Goal: Task Accomplishment & Management: Complete application form

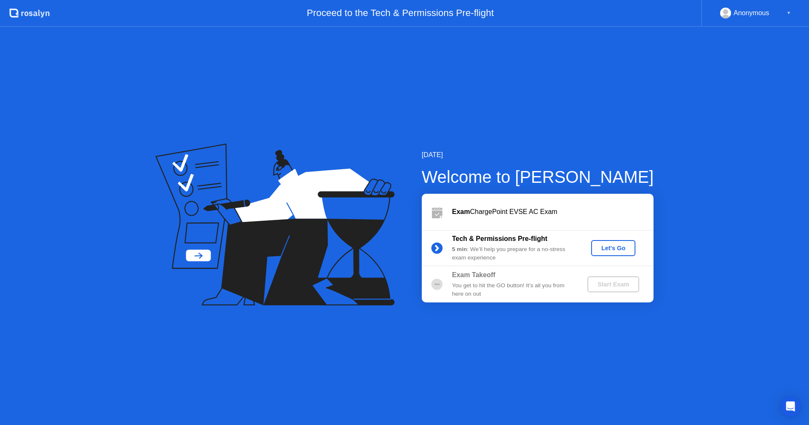
click at [607, 245] on div "Let's Go" at bounding box center [612, 248] width 37 height 7
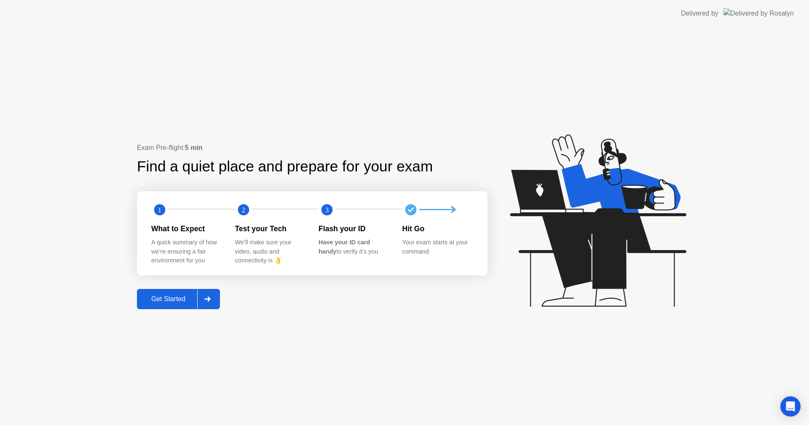
click at [189, 297] on div "Get Started" at bounding box center [168, 299] width 58 height 8
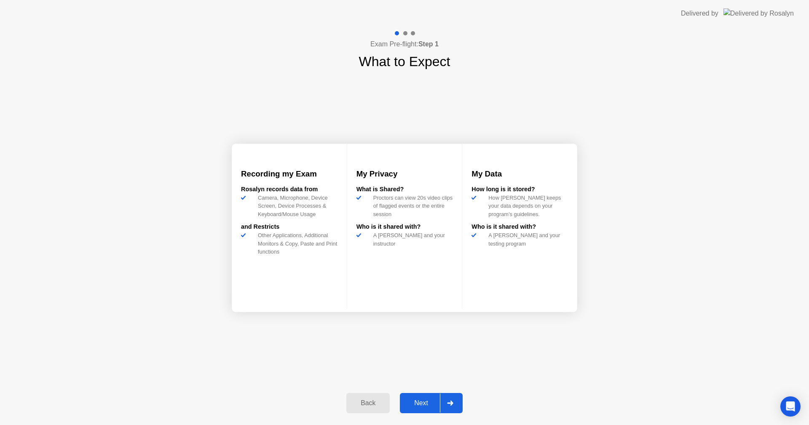
click at [427, 402] on div "Next" at bounding box center [420, 403] width 37 height 8
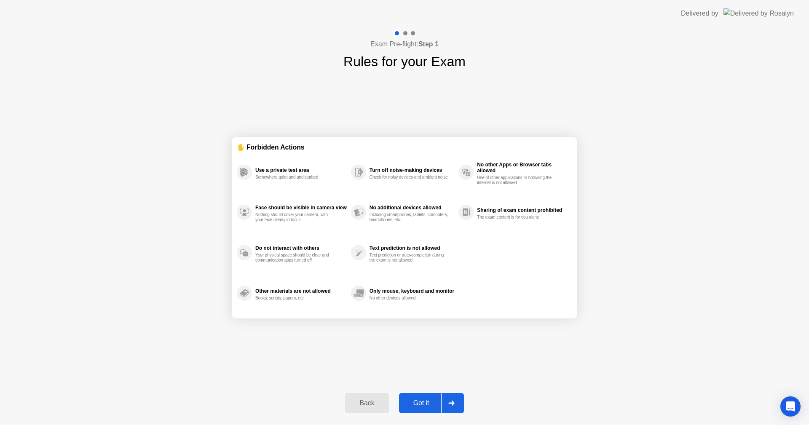
click at [421, 402] on div "Got it" at bounding box center [421, 403] width 40 height 8
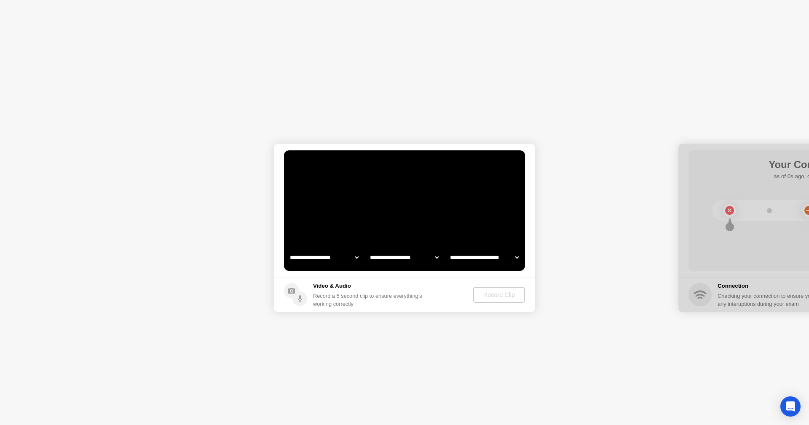
select select "**********"
select select "*******"
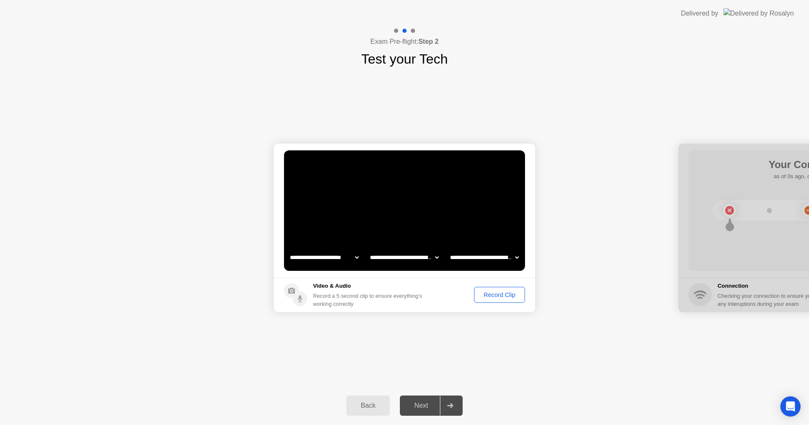
click at [516, 258] on select "**********" at bounding box center [484, 257] width 72 height 17
click at [502, 295] on div "Record Clip" at bounding box center [499, 295] width 45 height 7
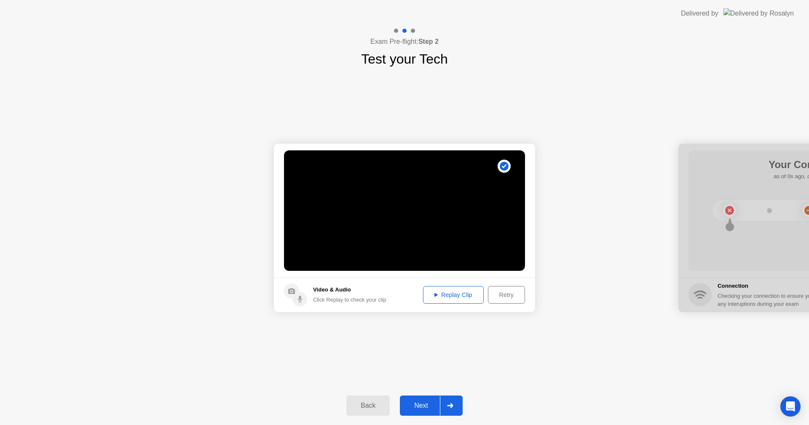
click at [462, 292] on div "Replay Clip" at bounding box center [453, 295] width 55 height 7
click at [471, 297] on div "Replay Clip" at bounding box center [453, 295] width 55 height 7
click at [468, 294] on div "Replay Clip" at bounding box center [453, 295] width 55 height 7
click at [427, 405] on div "Next" at bounding box center [420, 406] width 37 height 8
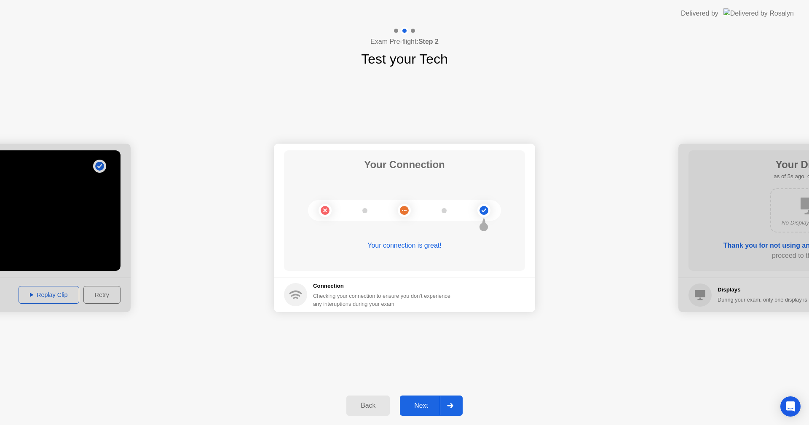
click at [420, 409] on div "Next" at bounding box center [420, 406] width 37 height 8
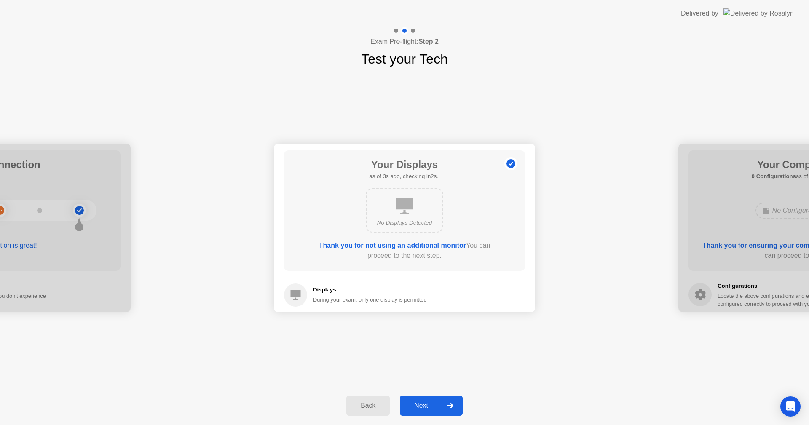
click at [416, 408] on div "Next" at bounding box center [420, 406] width 37 height 8
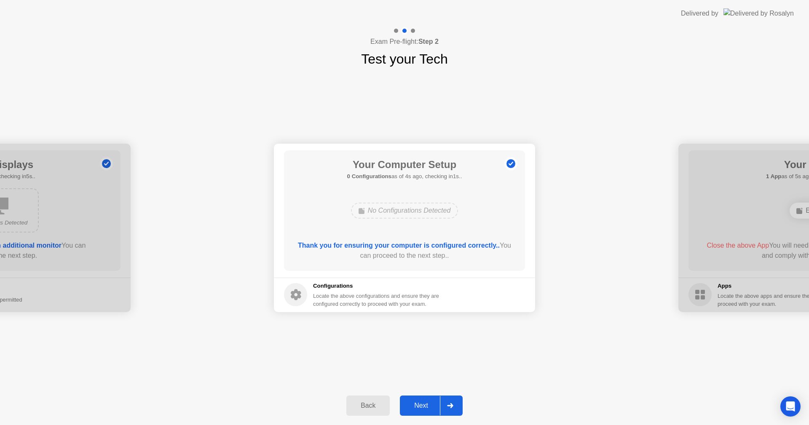
click at [422, 405] on div "Next" at bounding box center [420, 406] width 37 height 8
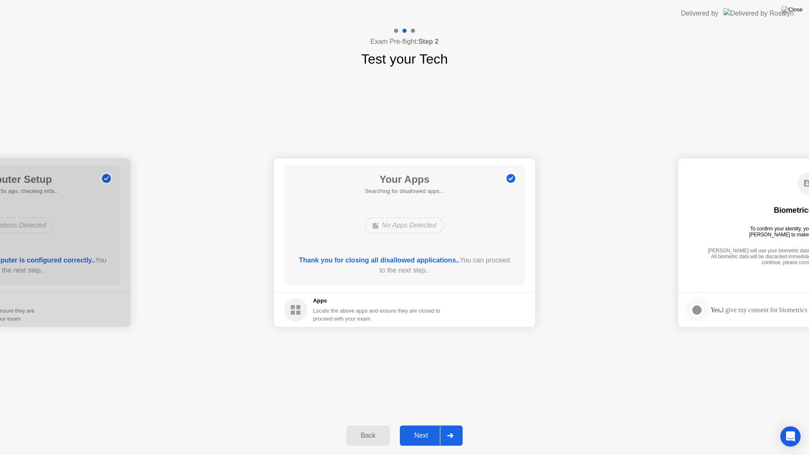
click at [420, 425] on div "Next" at bounding box center [420, 436] width 37 height 8
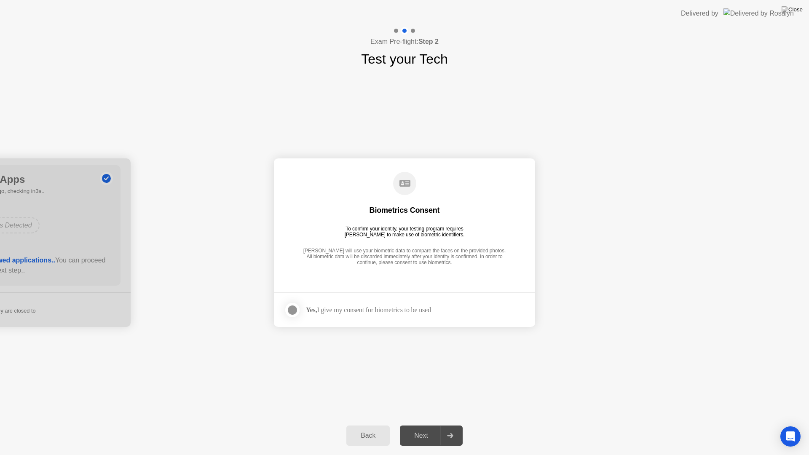
click at [294, 309] on div at bounding box center [292, 310] width 10 height 10
click at [429, 425] on div "Next" at bounding box center [420, 436] width 37 height 8
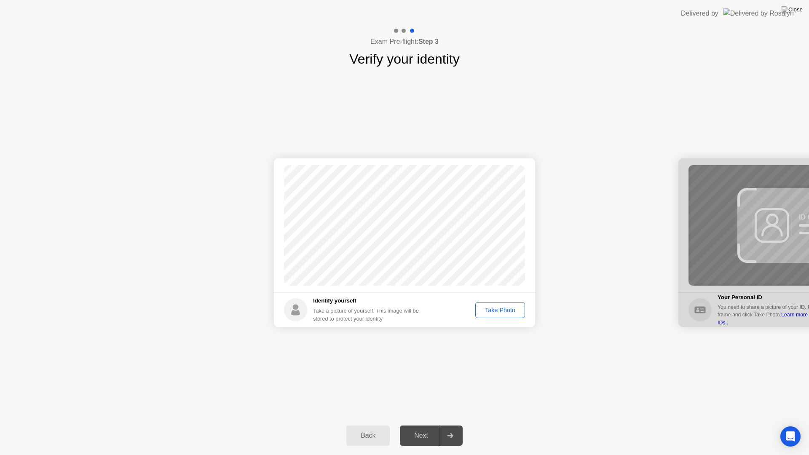
click at [509, 312] on div "Take Photo" at bounding box center [500, 310] width 44 height 7
click at [418, 425] on div "Next" at bounding box center [420, 436] width 37 height 8
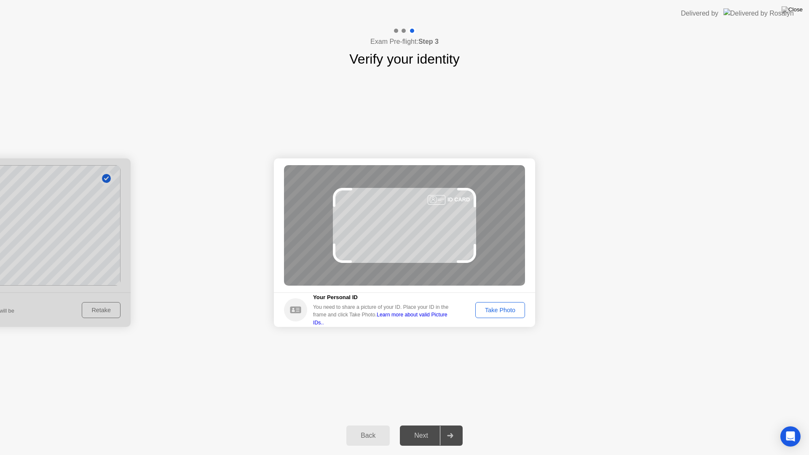
click at [508, 308] on div "Take Photo" at bounding box center [500, 310] width 44 height 7
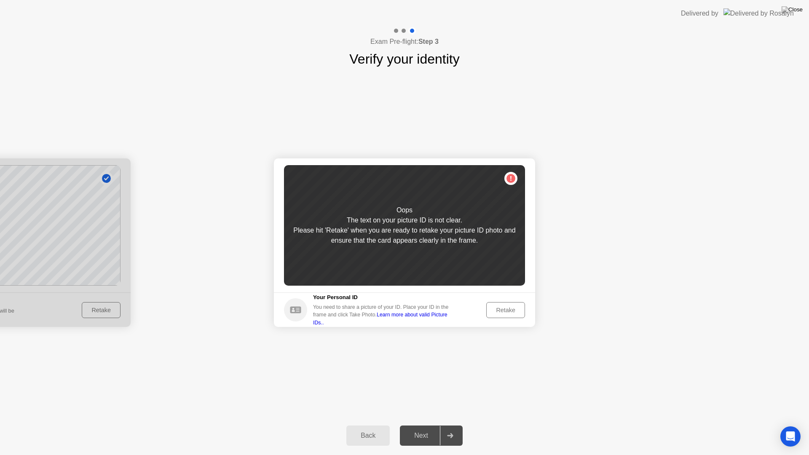
click at [508, 308] on div "Retake" at bounding box center [505, 310] width 33 height 7
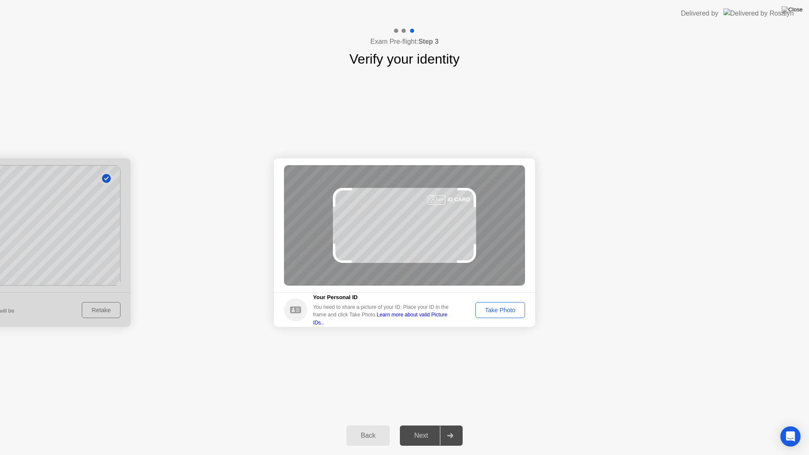
click at [508, 308] on div "Take Photo" at bounding box center [500, 310] width 44 height 7
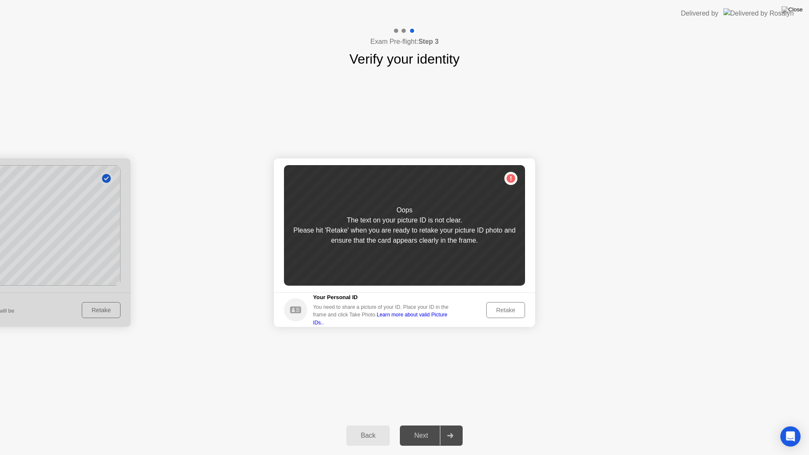
click at [508, 308] on div "Retake" at bounding box center [505, 310] width 33 height 7
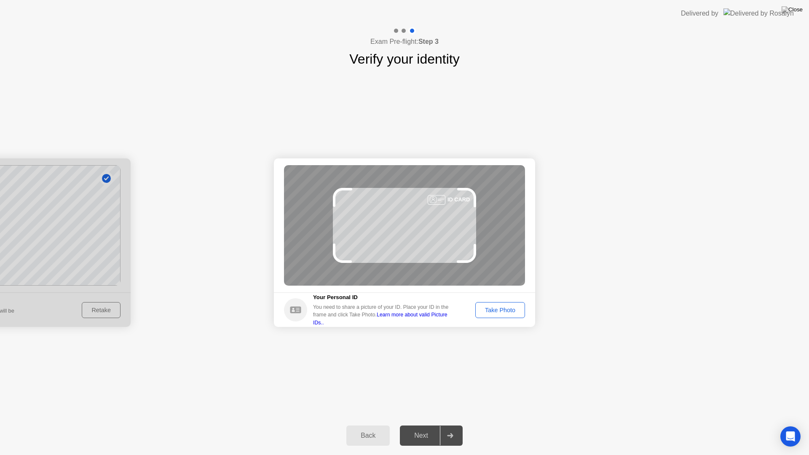
click at [508, 308] on div "Take Photo" at bounding box center [500, 310] width 44 height 7
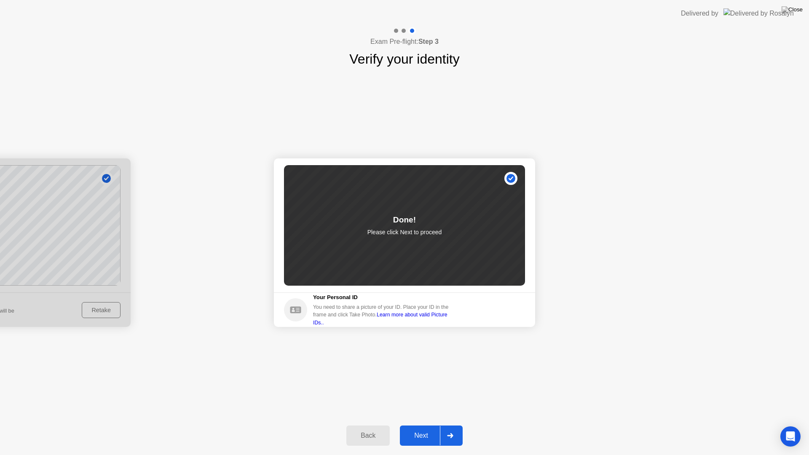
click at [424, 425] on div "Next" at bounding box center [420, 436] width 37 height 8
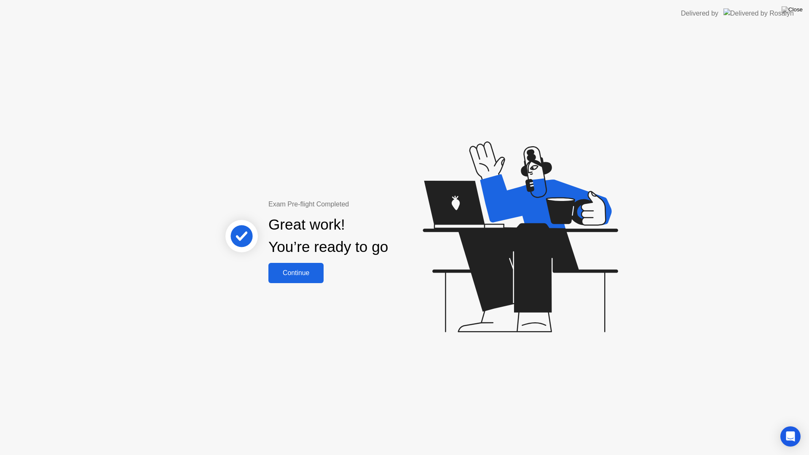
click at [289, 265] on button "Continue" at bounding box center [295, 273] width 55 height 20
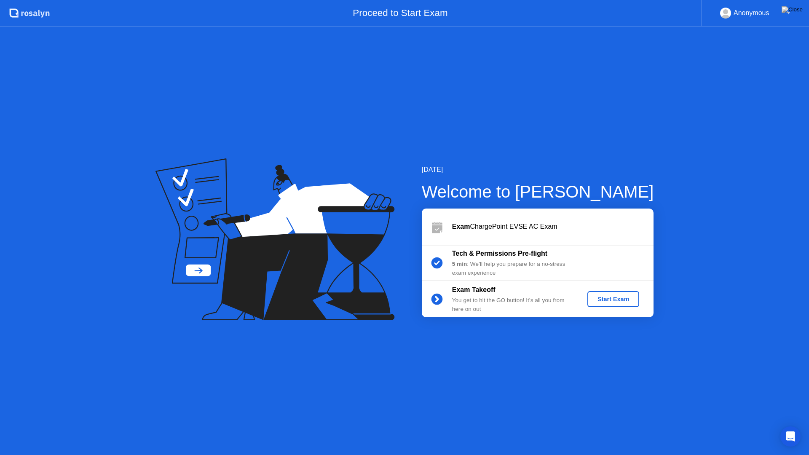
click at [600, 301] on div "Start Exam" at bounding box center [613, 299] width 45 height 7
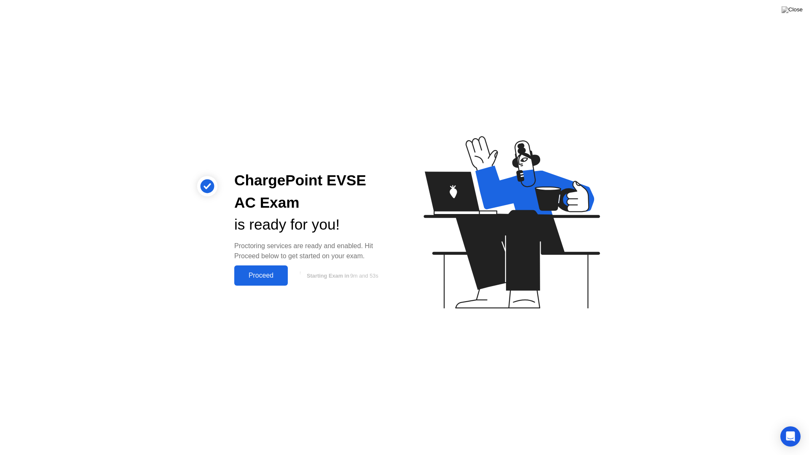
click at [264, 272] on div "Proceed" at bounding box center [261, 276] width 48 height 8
